Goal: Task Accomplishment & Management: Complete application form

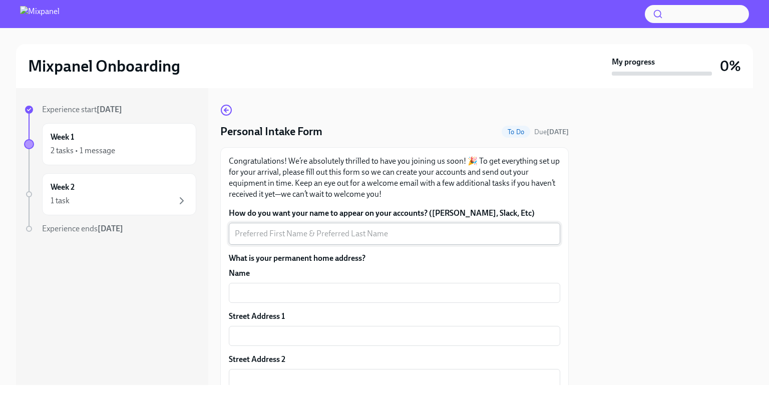
click at [319, 235] on textarea "How do you want your name to appear on your accounts? ([PERSON_NAME], Slack, Et…" at bounding box center [394, 234] width 319 height 12
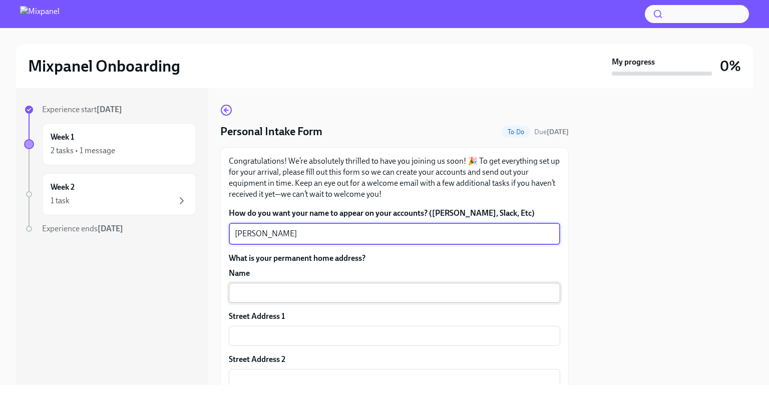
type textarea "[PERSON_NAME]"
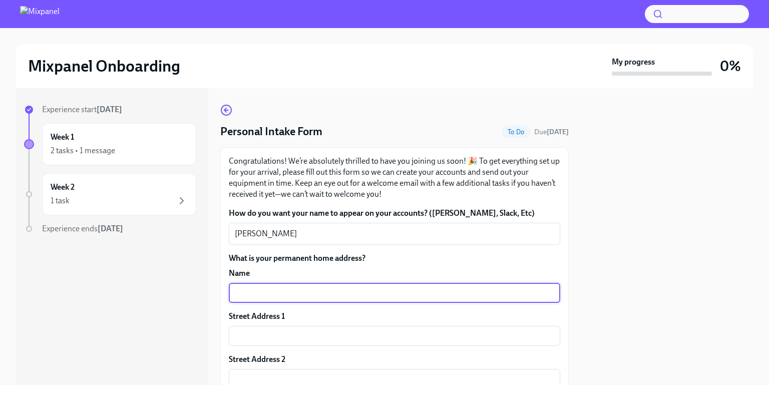
click at [359, 295] on input "text" at bounding box center [394, 293] width 331 height 20
type input "[PERSON_NAME]"
type input "Beauvior, [PERSON_NAME]"
type input "UB95BB"
type input "[PERSON_NAME]"
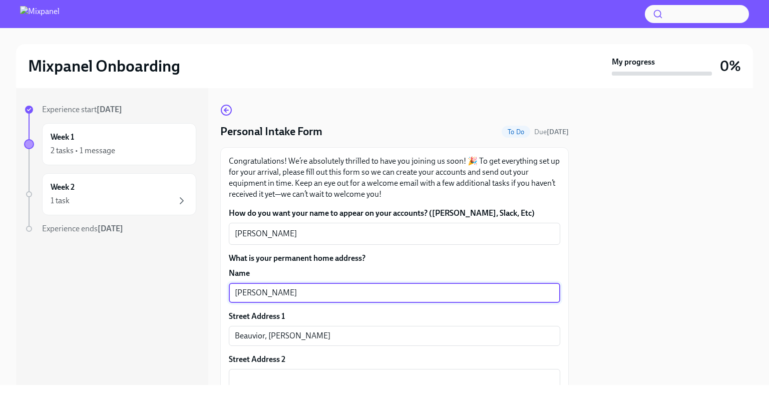
type input "[GEOGRAPHIC_DATA]"
type input "GB"
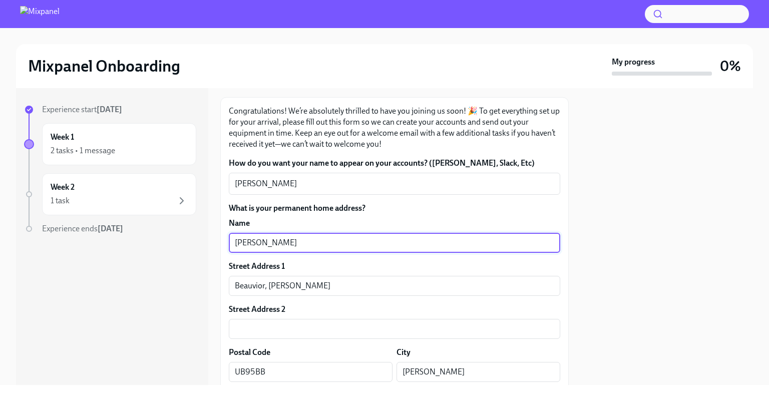
scroll to position [44, 0]
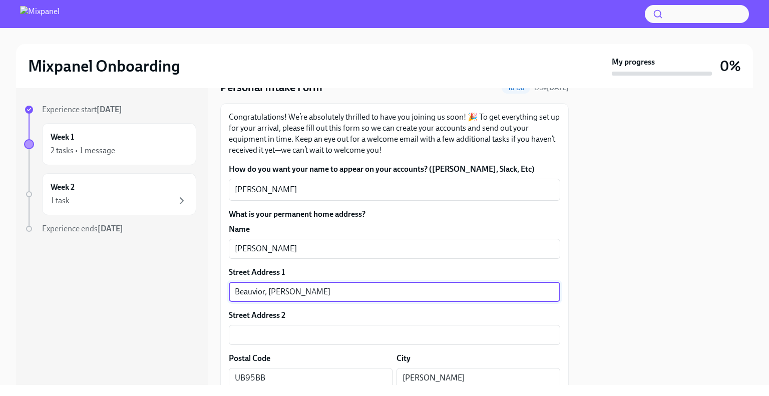
drag, startPoint x: 268, startPoint y: 293, endPoint x: 205, endPoint y: 294, distance: 63.1
click at [205, 294] on div "Experience start [DATE] Week 1 2 tasks • 1 message Week 2 1 task Experience end…" at bounding box center [384, 236] width 737 height 297
type input "[PERSON_NAME]"
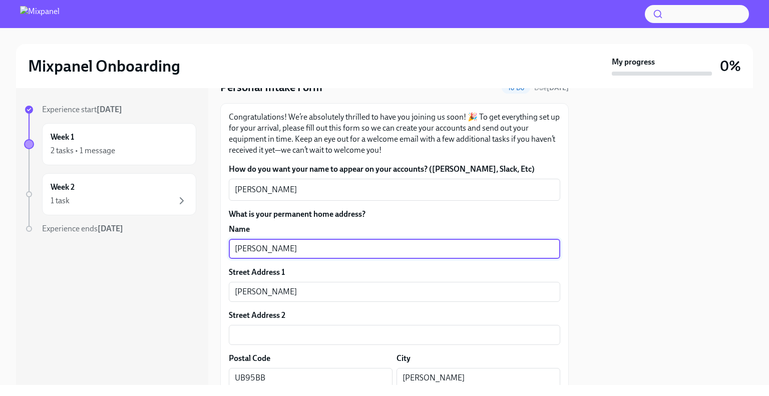
drag, startPoint x: 291, startPoint y: 246, endPoint x: 188, endPoint y: 248, distance: 103.1
click at [188, 248] on div "Experience start [DATE] Week 1 2 tasks • 1 message Week 2 1 task Experience end…" at bounding box center [384, 236] width 737 height 297
paste input "Beauvior,"
click at [217, 265] on div "Experience start [DATE] Week 1 2 tasks • 1 message Week 2 1 task Experience end…" at bounding box center [384, 236] width 737 height 297
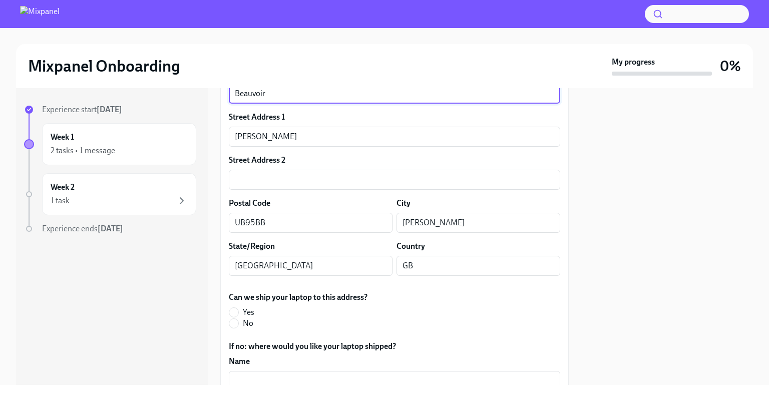
scroll to position [200, 0]
type input "Beauvoir"
drag, startPoint x: 234, startPoint y: 324, endPoint x: 244, endPoint y: 324, distance: 10.0
click at [234, 324] on input "No" at bounding box center [233, 322] width 9 height 9
radio input "true"
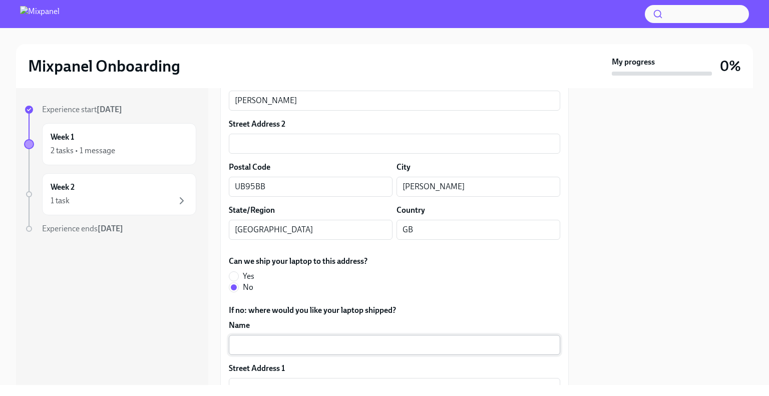
scroll to position [257, 0]
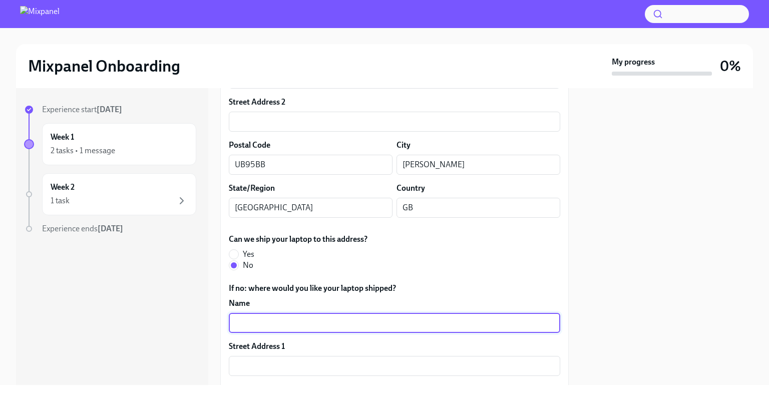
click at [257, 320] on input "text" at bounding box center [394, 323] width 331 height 20
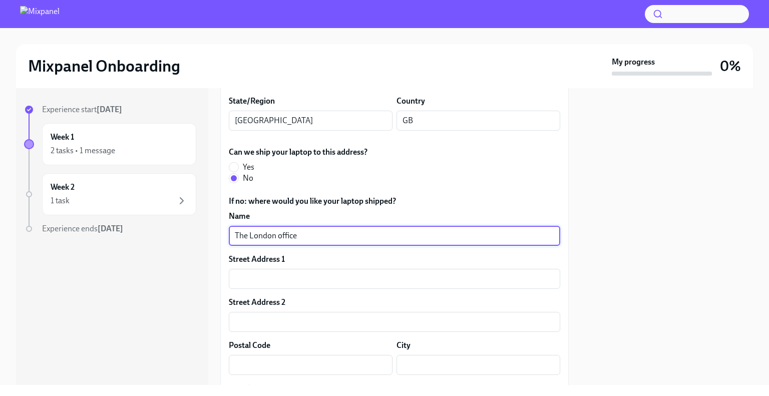
scroll to position [352, 0]
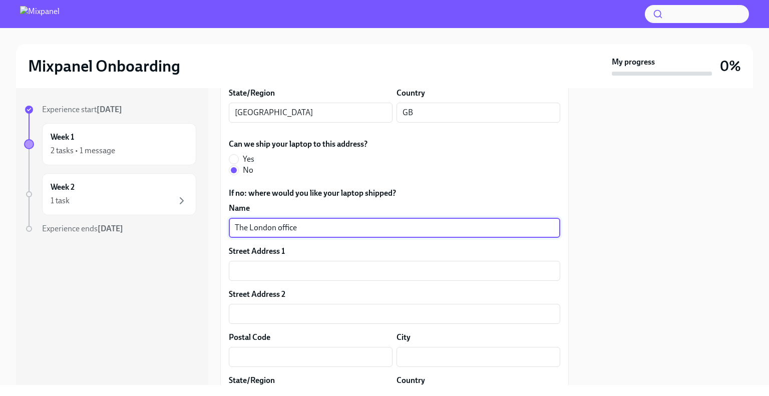
type input "The London office"
drag, startPoint x: 315, startPoint y: 227, endPoint x: 221, endPoint y: 230, distance: 94.1
click at [221, 230] on div "Congratulations! We’re absolutely thrilled to have you joining us soon! 🎉 To ge…" at bounding box center [394, 194] width 348 height 798
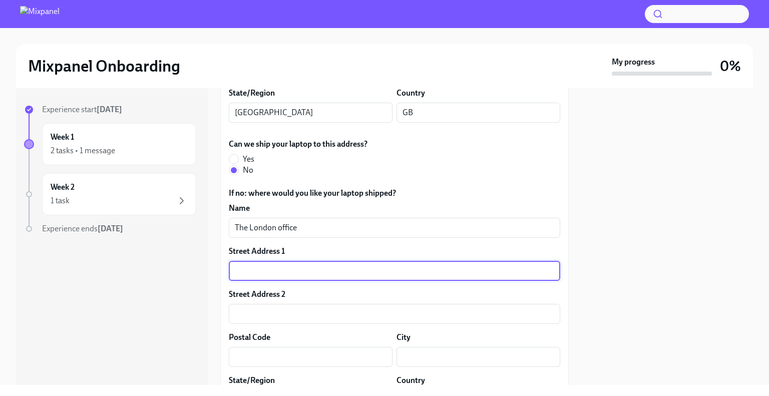
click at [283, 275] on input "text" at bounding box center [394, 271] width 331 height 20
drag, startPoint x: 286, startPoint y: 273, endPoint x: 257, endPoint y: 271, distance: 28.6
click at [257, 271] on input "text" at bounding box center [394, 271] width 331 height 20
paste input "[STREET_ADDRESS]"
type input "[STREET_ADDRESS]"
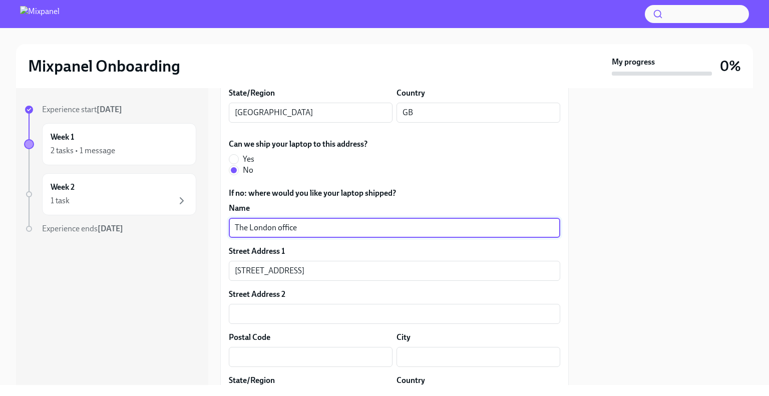
drag, startPoint x: 302, startPoint y: 228, endPoint x: 207, endPoint y: 224, distance: 95.2
click at [207, 224] on div "Experience start [DATE] Week 1 2 tasks • 1 message Week 2 1 task Experience end…" at bounding box center [384, 236] width 737 height 297
type input "Mixpanel"
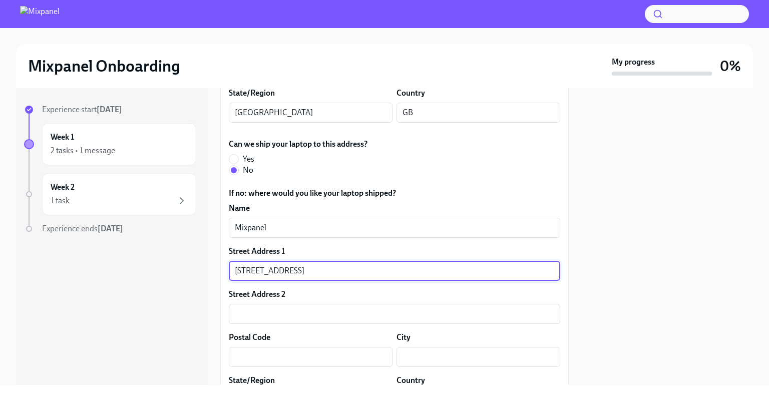
drag, startPoint x: 356, startPoint y: 272, endPoint x: 314, endPoint y: 272, distance: 41.5
click at [314, 272] on input "[STREET_ADDRESS]" at bounding box center [394, 271] width 331 height 20
type input "[STREET_ADDRESS]"
click at [293, 351] on input "text" at bounding box center [311, 357] width 164 height 20
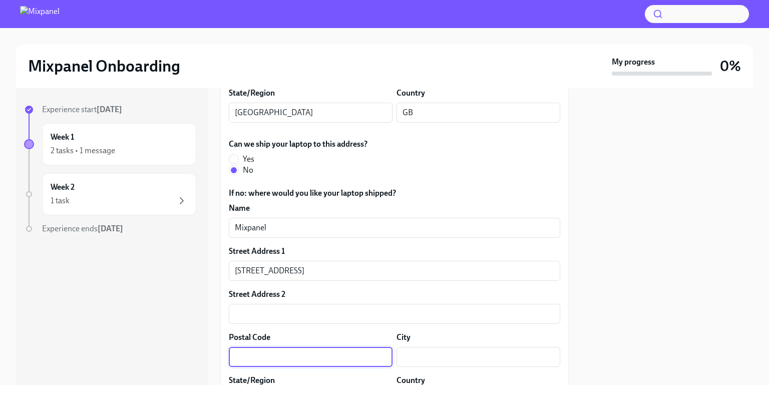
paste input "W1C 2HX"
type input "W1C 2HX"
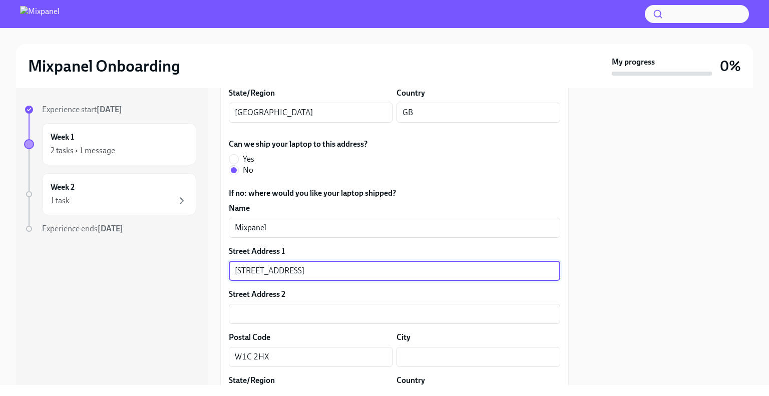
drag, startPoint x: 323, startPoint y: 273, endPoint x: 287, endPoint y: 273, distance: 35.5
click at [287, 273] on input "[STREET_ADDRESS]" at bounding box center [394, 271] width 331 height 20
type input "[STREET_ADDRESS]"
click at [443, 360] on input "text" at bounding box center [478, 357] width 164 height 20
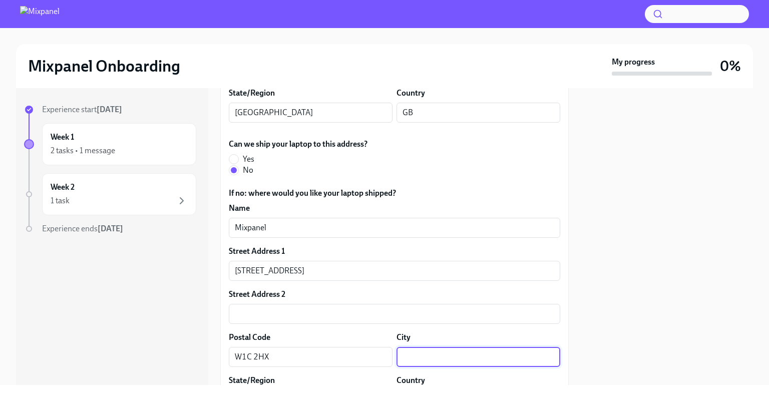
paste input "[GEOGRAPHIC_DATA]"
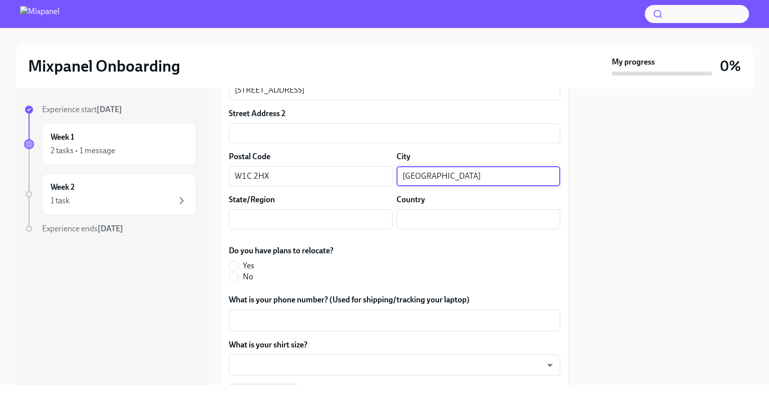
scroll to position [544, 0]
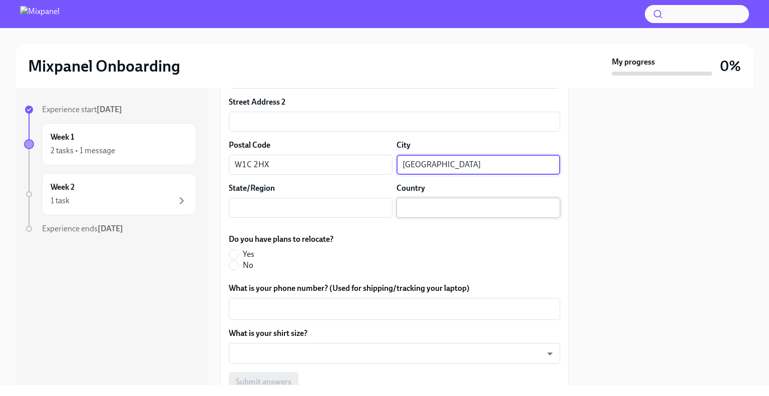
type input "[GEOGRAPHIC_DATA]"
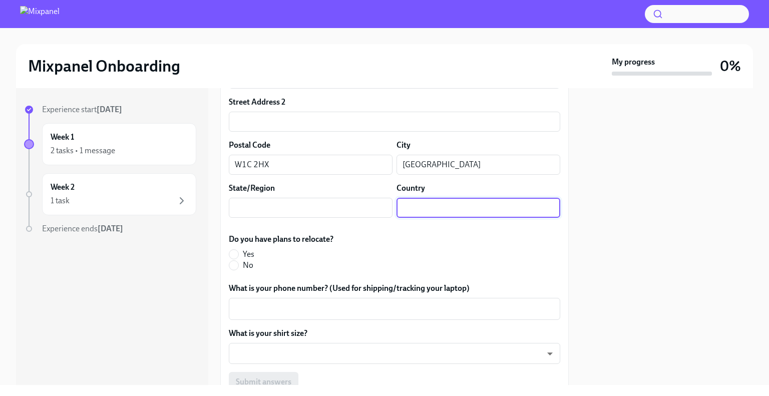
click at [413, 204] on input "text" at bounding box center [478, 208] width 164 height 20
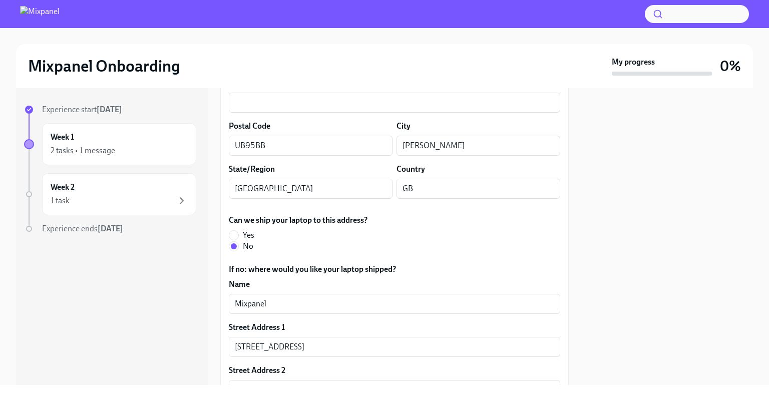
scroll to position [274, 0]
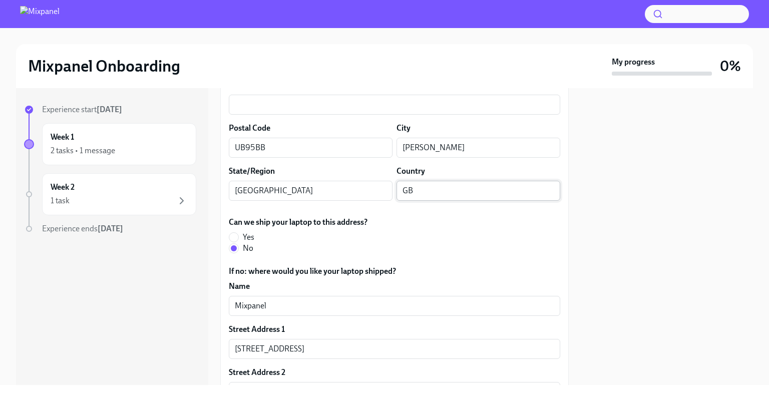
type input "UK"
drag, startPoint x: 421, startPoint y: 189, endPoint x: 360, endPoint y: 194, distance: 61.2
click at [360, 194] on div "State/Region [GEOGRAPHIC_DATA] ​ Country GB ​" at bounding box center [394, 183] width 331 height 35
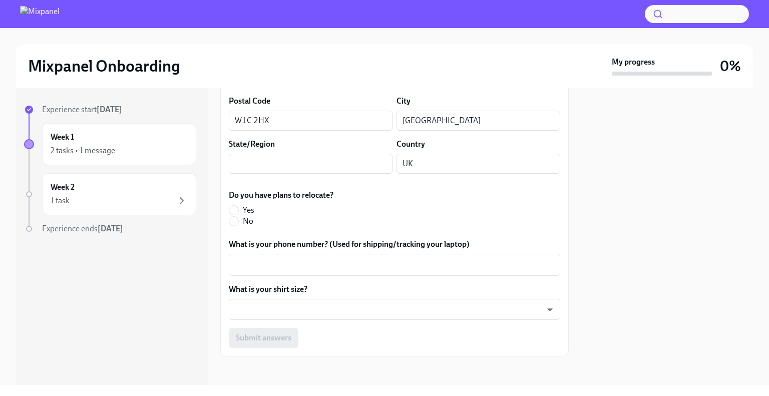
scroll to position [591, 0]
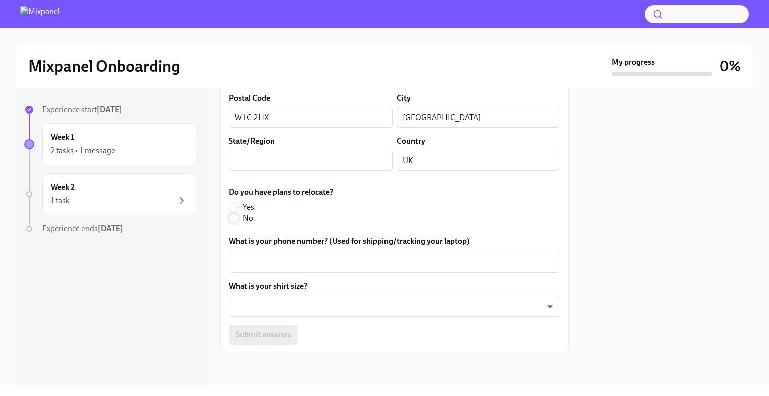
type input "UK"
click at [236, 217] on input "No" at bounding box center [233, 218] width 9 height 9
radio input "true"
click at [288, 260] on textarea "What is your phone number? (Used for shipping/tracking your laptop)" at bounding box center [394, 262] width 319 height 12
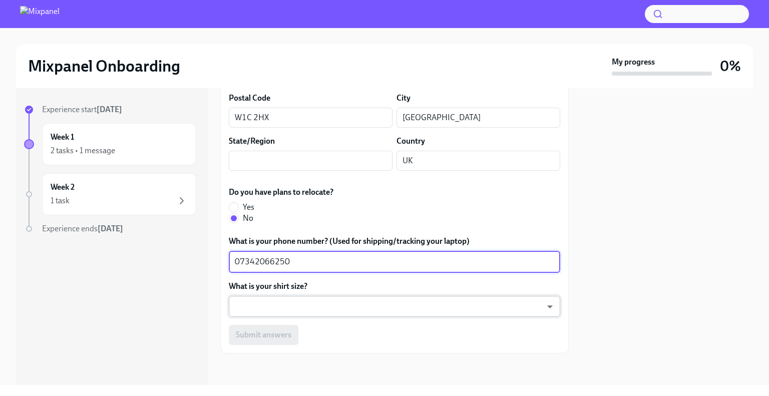
type textarea "07342066250"
click at [541, 304] on body "Mixpanel Onboarding My progress 0% Experience start [DATE] Week 1 2 tasks • 1 m…" at bounding box center [384, 198] width 769 height 396
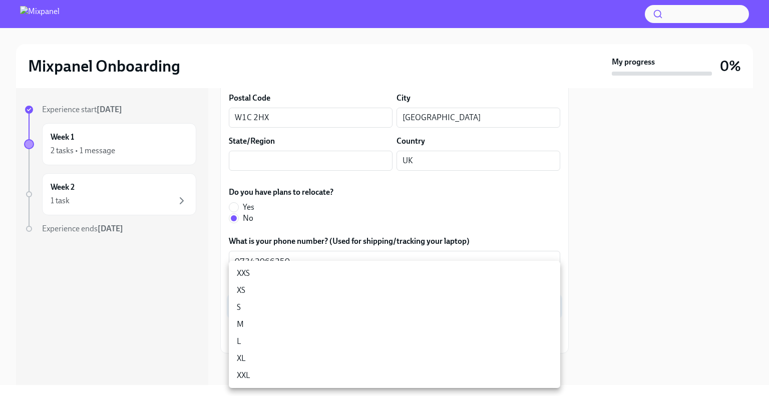
click at [391, 328] on li "M" at bounding box center [394, 324] width 331 height 17
type input "18gyGN_Um"
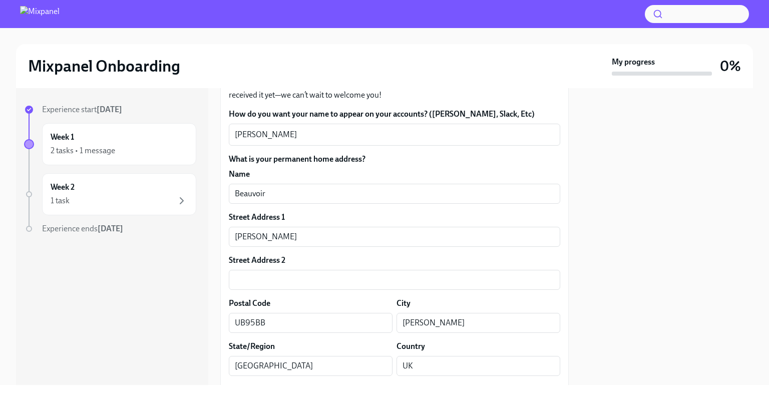
scroll to position [89, 0]
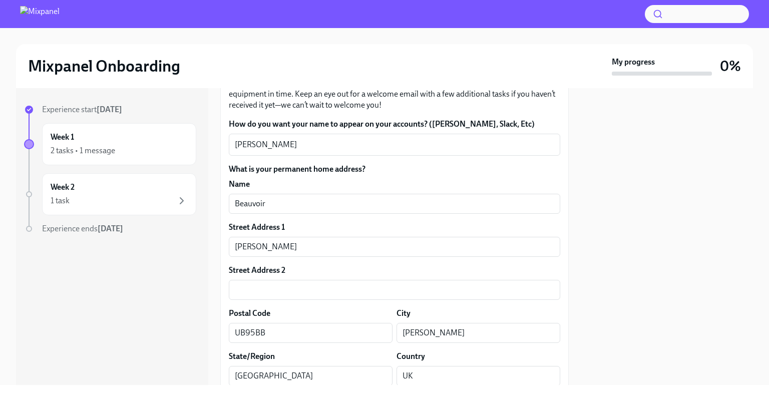
click at [628, 270] on div at bounding box center [666, 236] width 172 height 297
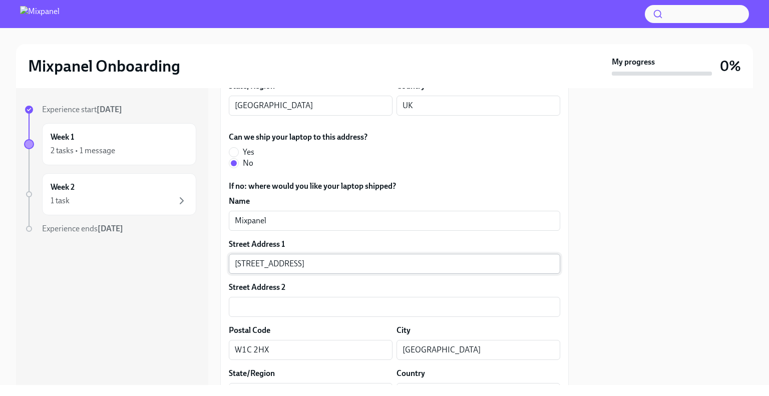
scroll to position [320, 0]
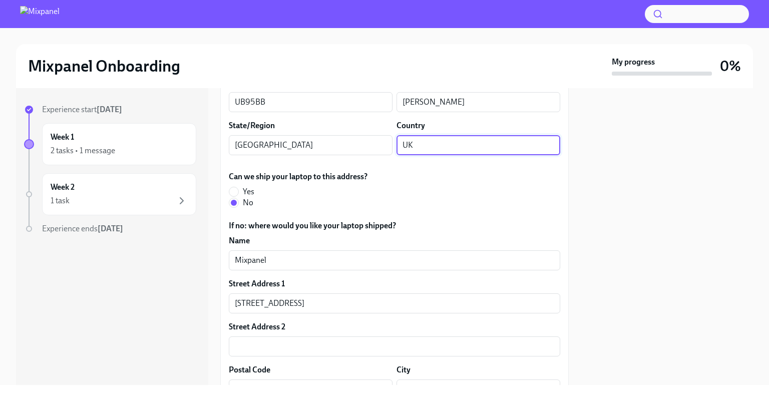
click at [414, 144] on input "UK" at bounding box center [478, 145] width 164 height 20
type input "GB"
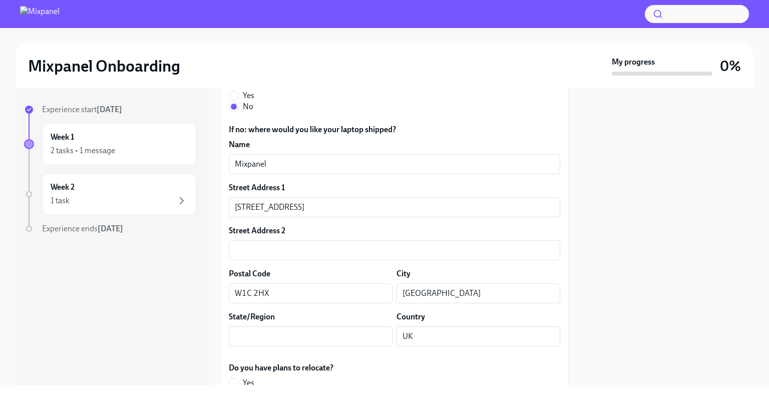
scroll to position [440, 0]
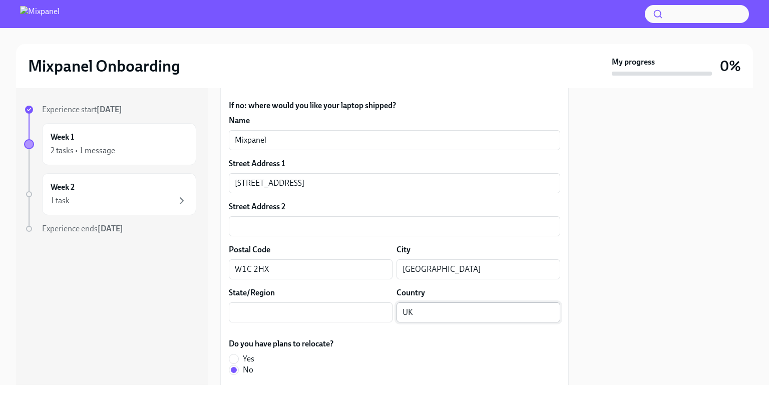
click at [418, 314] on input "UK" at bounding box center [478, 312] width 164 height 20
type input "U"
type input "GB"
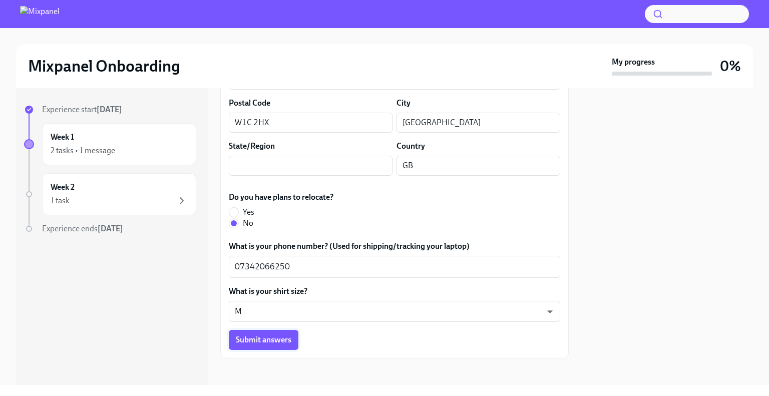
scroll to position [591, 0]
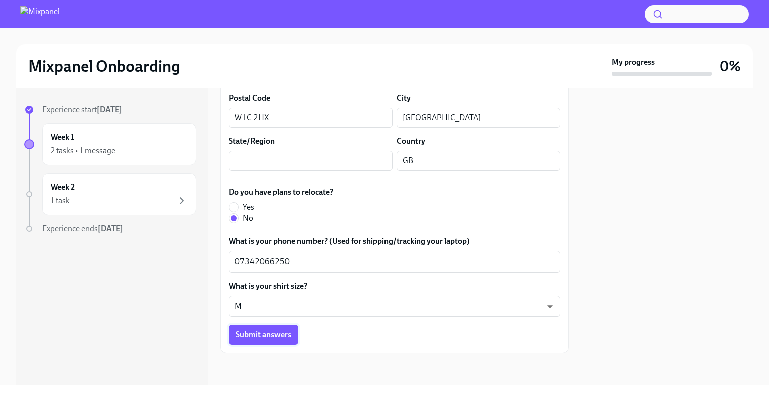
click at [248, 335] on span "Submit answers" at bounding box center [264, 335] width 56 height 10
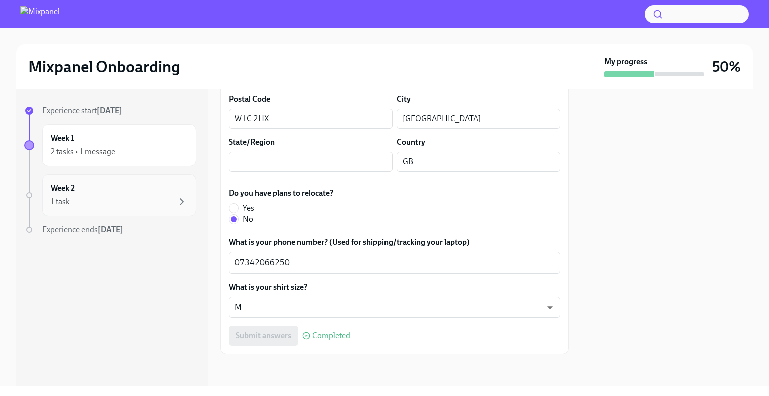
click at [85, 194] on div "Week 2 1 task" at bounding box center [119, 195] width 137 height 25
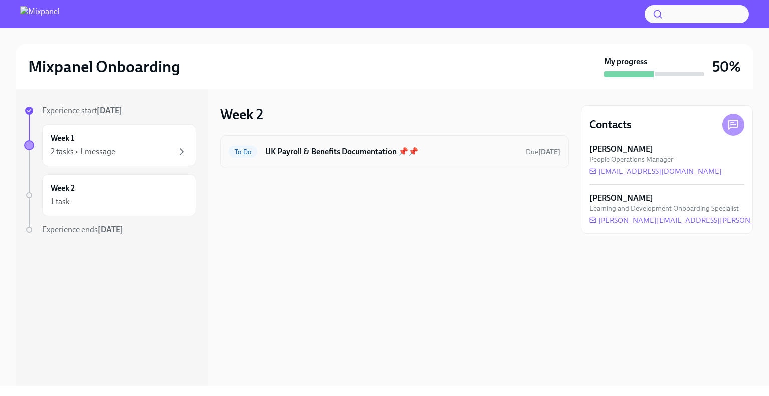
click at [326, 149] on h6 "UK Payroll & Benefits Documentation 📌📌" at bounding box center [391, 151] width 252 height 11
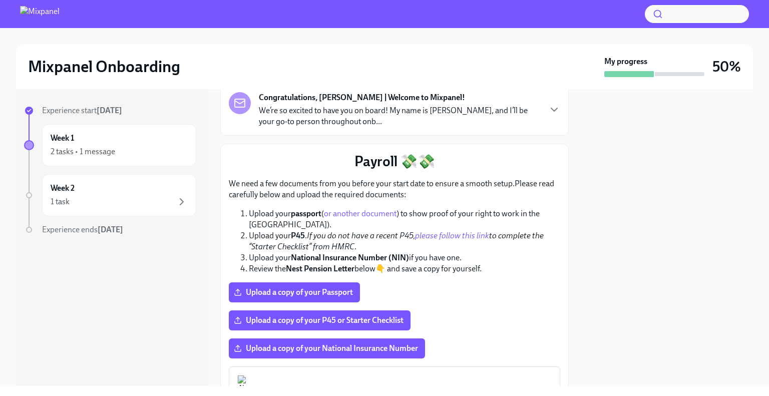
scroll to position [66, 0]
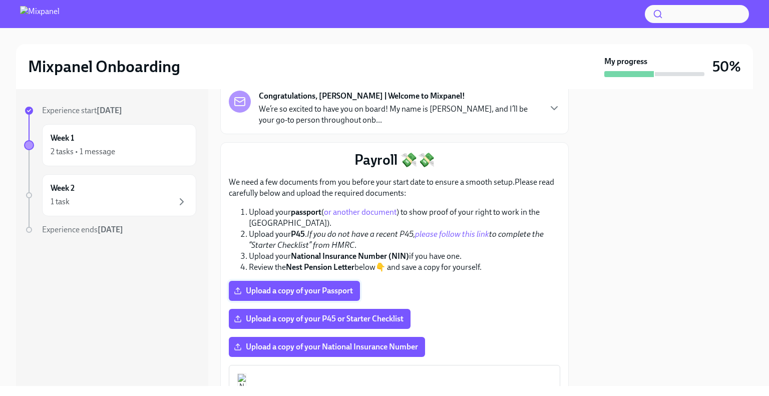
click at [288, 286] on span "Upload a copy of your Passport" at bounding box center [294, 291] width 117 height 10
click at [0, 0] on input "Upload a copy of your Passport" at bounding box center [0, 0] width 0 height 0
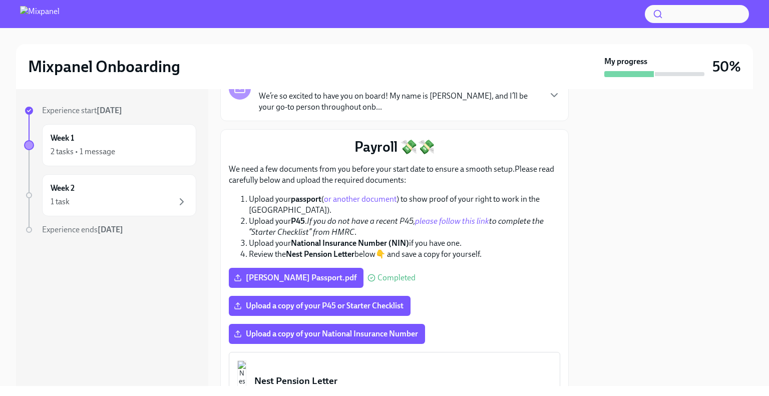
scroll to position [82, 0]
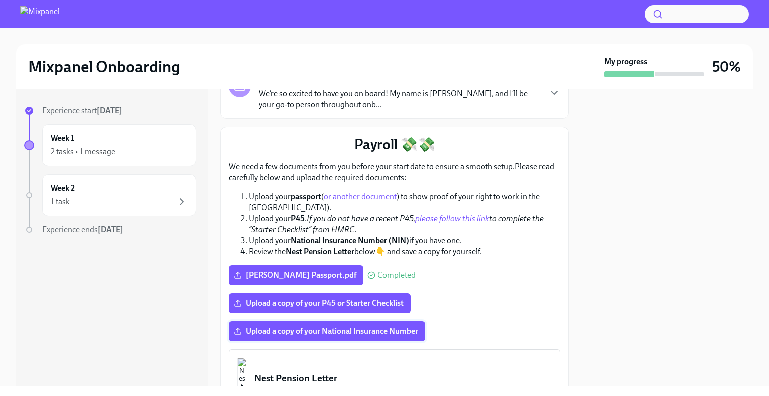
click at [323, 326] on label "Upload a copy of your National Insurance Number" at bounding box center [327, 331] width 196 height 20
click at [0, 0] on input "Upload a copy of your National Insurance Number" at bounding box center [0, 0] width 0 height 0
click at [362, 298] on span "Upload a copy of your P45 or Starter Checklist" at bounding box center [320, 303] width 168 height 10
click at [0, 0] on input "Upload a copy of your P45 or Starter Checklist" at bounding box center [0, 0] width 0 height 0
